Goal: Navigation & Orientation: Find specific page/section

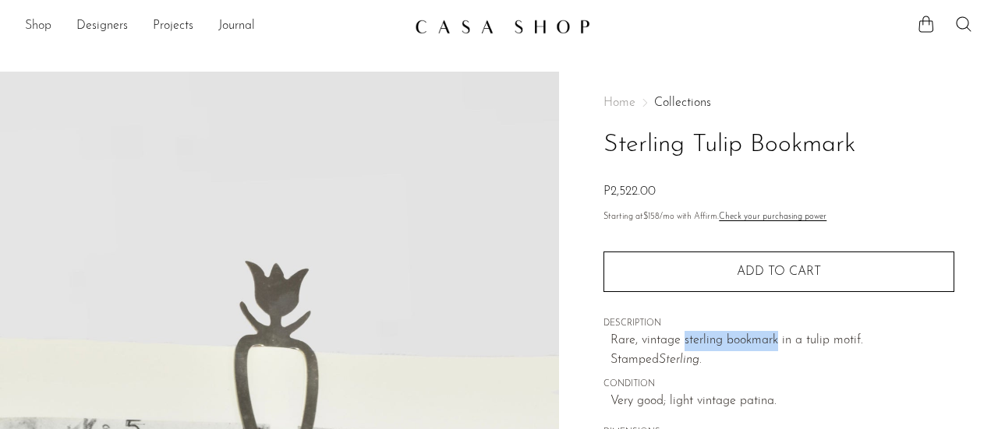
click at [46, 34] on link "Shop" at bounding box center [38, 26] width 26 height 20
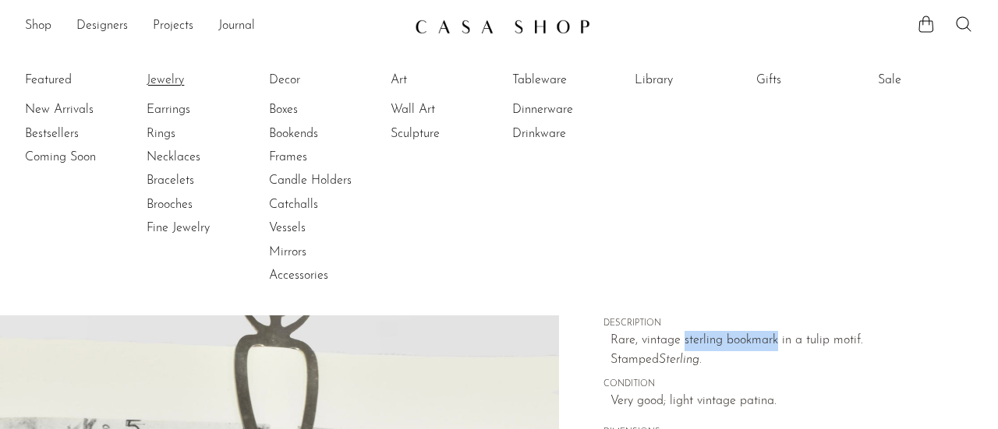
click at [173, 83] on link "Jewelry" at bounding box center [205, 80] width 117 height 17
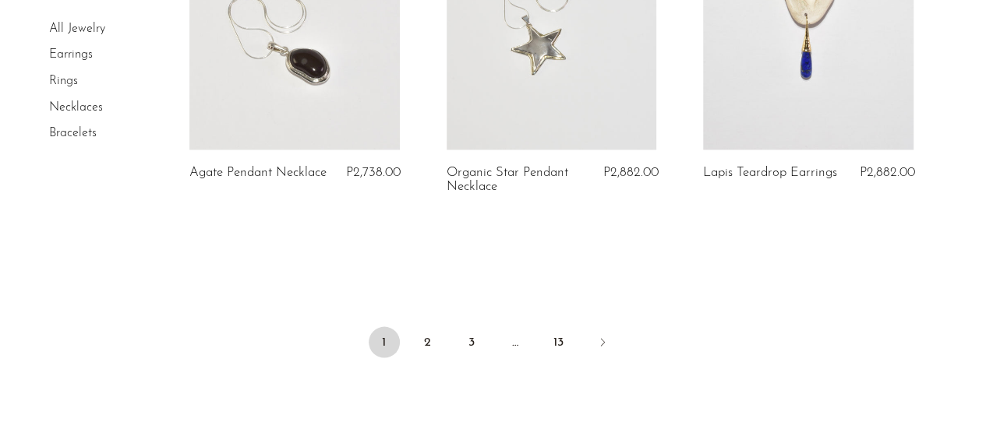
scroll to position [4442, 0]
